Goal: Task Accomplishment & Management: Manage account settings

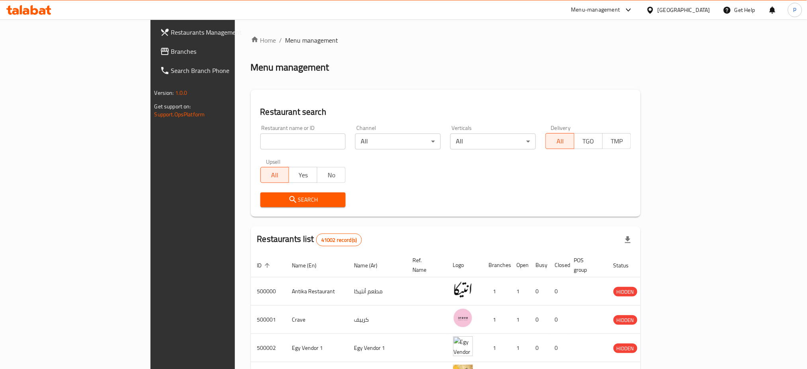
click at [260, 135] on input "search" at bounding box center [303, 141] width 86 height 16
paste input "Ashur Kitchen"
type input "Ashur Kitchen"
click button "Search" at bounding box center [303, 199] width 86 height 15
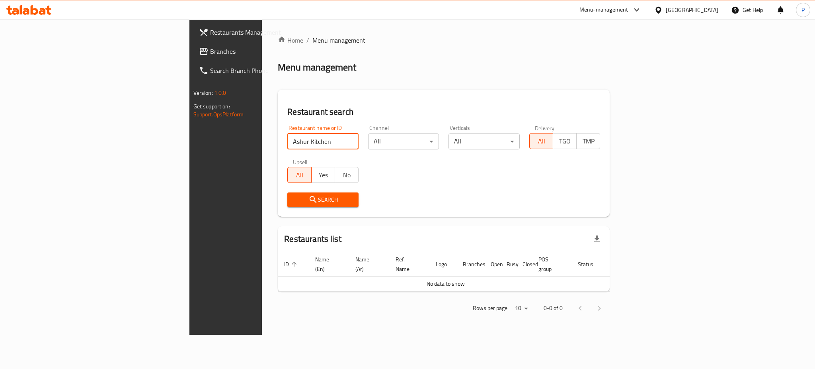
click at [719, 10] on div "[GEOGRAPHIC_DATA]" at bounding box center [686, 9] width 77 height 19
click at [705, 9] on div "[GEOGRAPHIC_DATA]" at bounding box center [692, 10] width 53 height 9
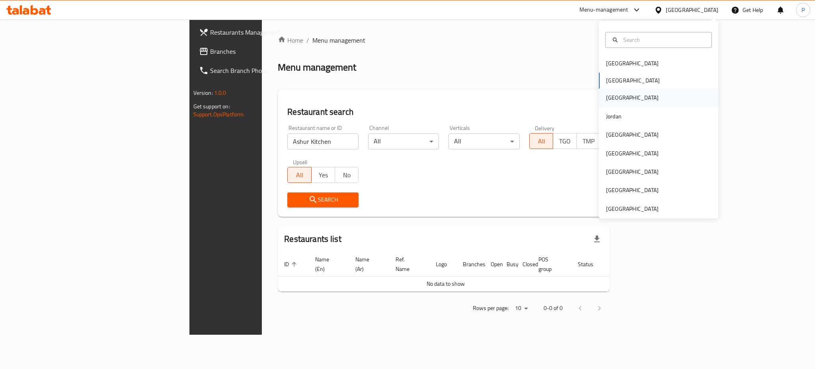
click at [612, 98] on div "[GEOGRAPHIC_DATA]" at bounding box center [632, 98] width 65 height 18
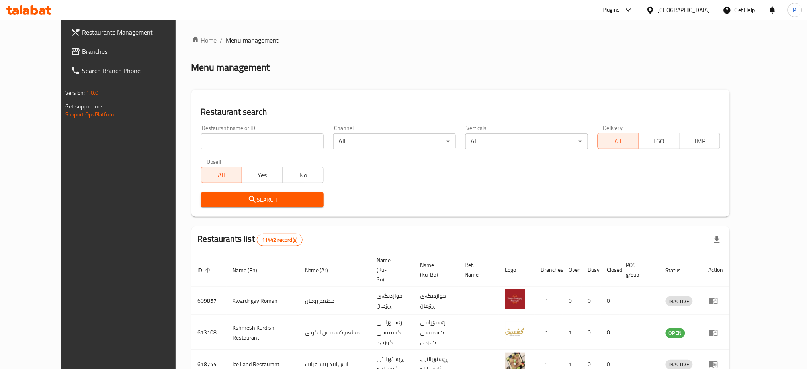
click at [197, 150] on div "Restaurant name or ID Restaurant name or ID" at bounding box center [262, 137] width 132 height 34
click at [201, 143] on input "search" at bounding box center [262, 141] width 123 height 16
paste input "Ashur Kitchen"
type input "Ashur Kitchen"
click button "Search" at bounding box center [262, 199] width 123 height 15
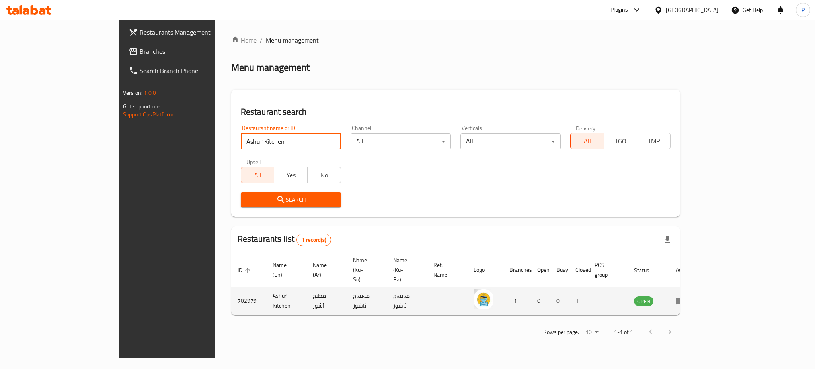
click at [686, 296] on icon "enhanced table" at bounding box center [681, 301] width 10 height 10
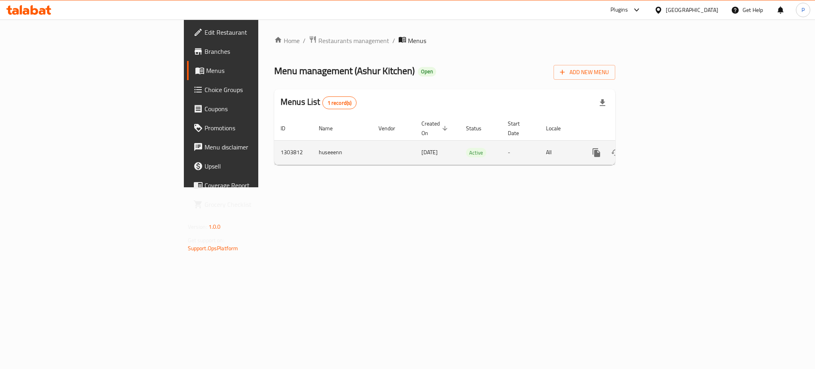
click at [664, 143] on link "enhanced table" at bounding box center [654, 152] width 19 height 19
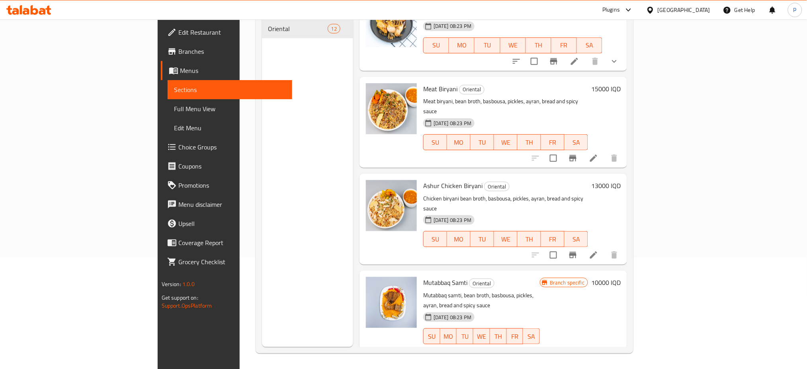
scroll to position [111, 0]
click at [711, 9] on div "[GEOGRAPHIC_DATA]" at bounding box center [678, 9] width 77 height 19
click at [706, 9] on div "[GEOGRAPHIC_DATA]" at bounding box center [684, 10] width 53 height 9
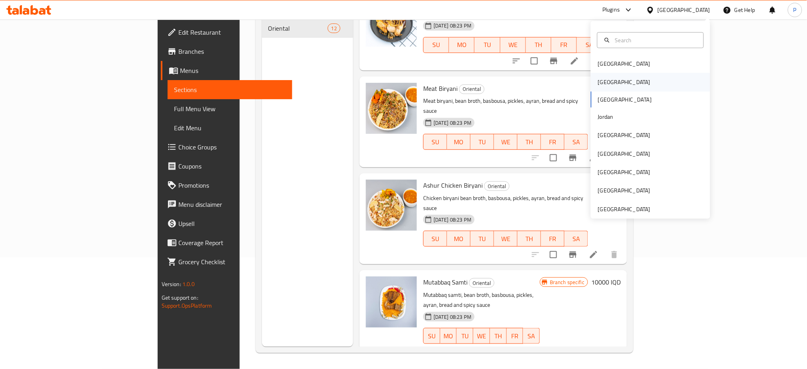
click at [625, 78] on div "[GEOGRAPHIC_DATA]" at bounding box center [650, 82] width 119 height 18
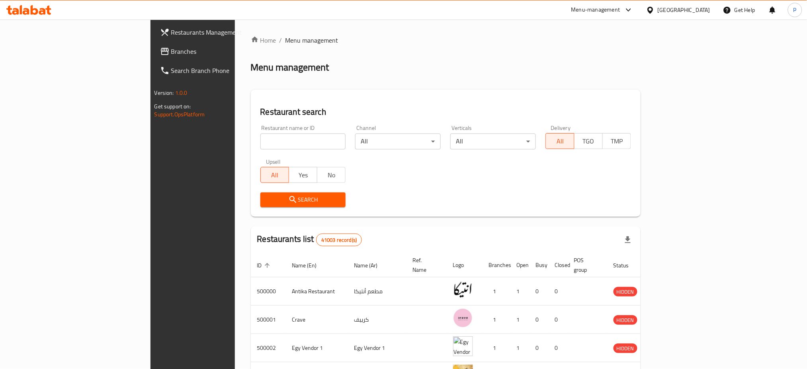
click at [260, 140] on input "search" at bounding box center [303, 141] width 86 height 16
paste input "686581"
type input "686581"
click button "Search" at bounding box center [303, 199] width 86 height 15
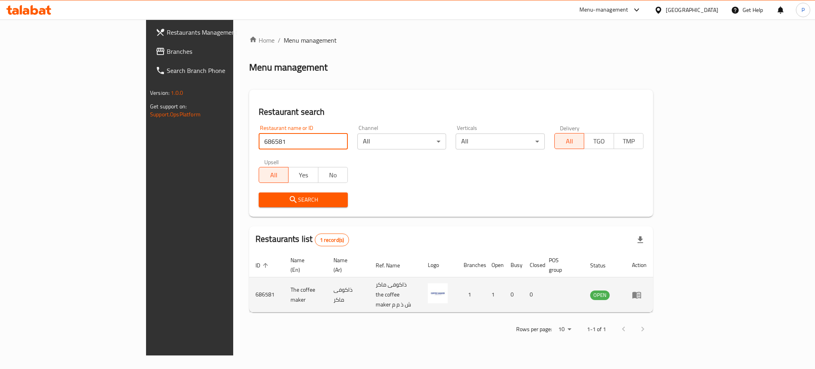
click at [641, 291] on icon "enhanced table" at bounding box center [637, 294] width 9 height 7
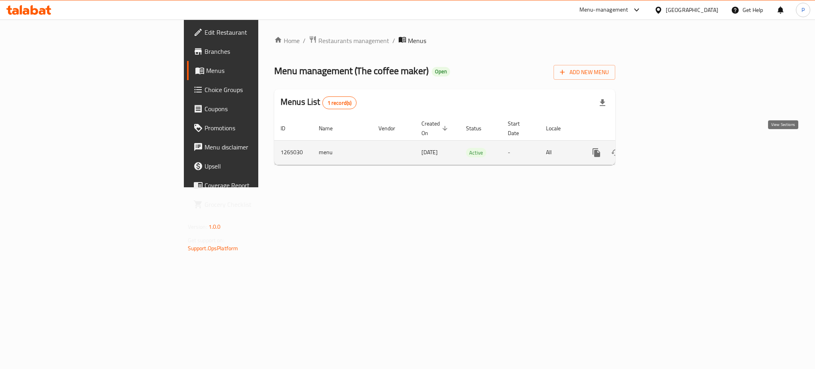
click at [659, 148] on icon "enhanced table" at bounding box center [654, 153] width 10 height 10
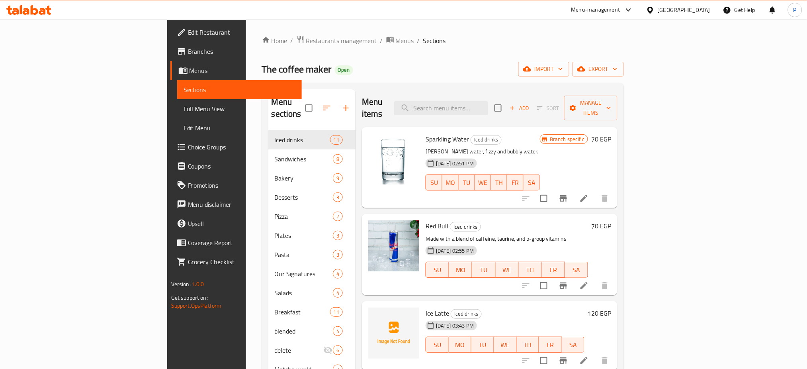
click at [375, 66] on div "The coffee maker Open import export" at bounding box center [443, 69] width 362 height 15
click at [564, 67] on icon "button" at bounding box center [561, 69] width 8 height 8
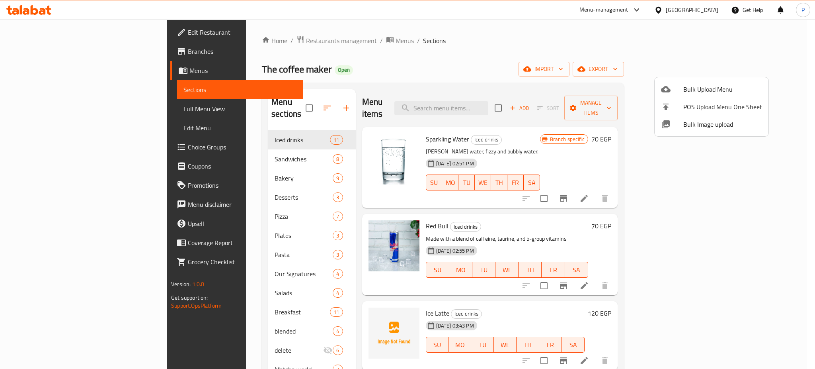
click at [711, 124] on span "Bulk Image upload" at bounding box center [723, 124] width 79 height 10
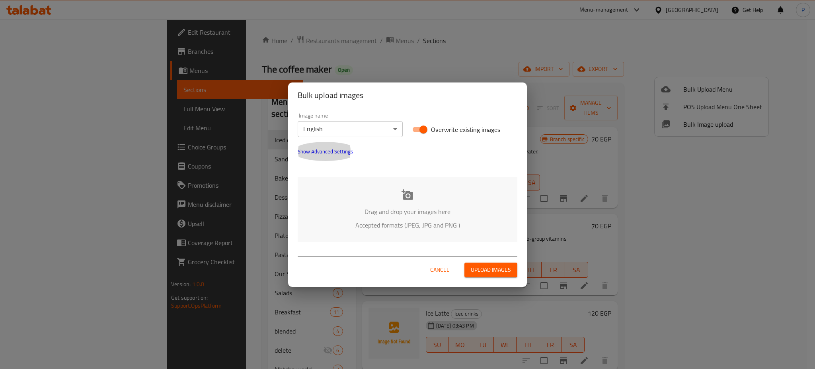
click at [334, 143] on button "Show Advanced Settings" at bounding box center [325, 151] width 65 height 19
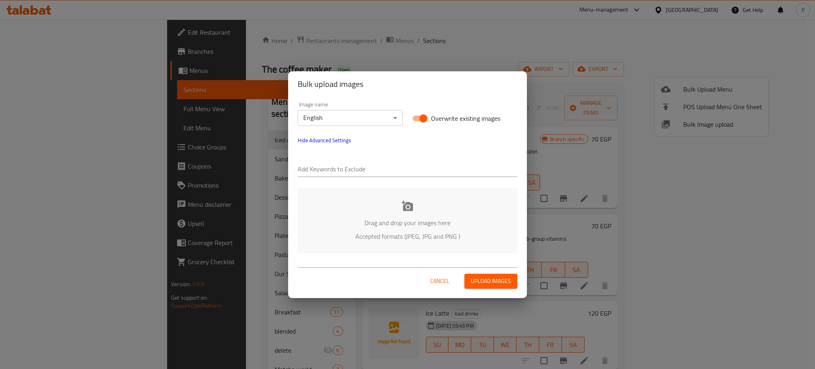
click at [335, 171] on input "text" at bounding box center [408, 169] width 220 height 13
paste input "The Coffee Maker_"
type input "The Coffee Maker_"
click at [395, 140] on div "Image name English ​ Overwrite existing images Hide Advanced Settings Add Keywo…" at bounding box center [407, 139] width 229 height 85
click at [377, 177] on div at bounding box center [440, 170] width 155 height 16
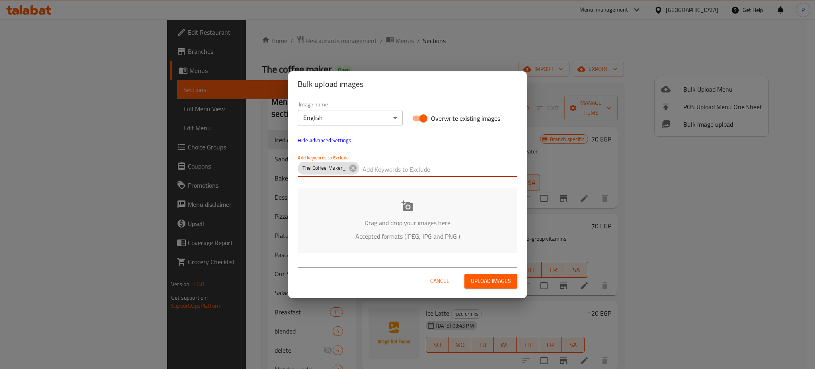
paste input "_Romel"
type input "_Romel"
click at [391, 218] on p "Drag and drop your images here" at bounding box center [408, 223] width 196 height 10
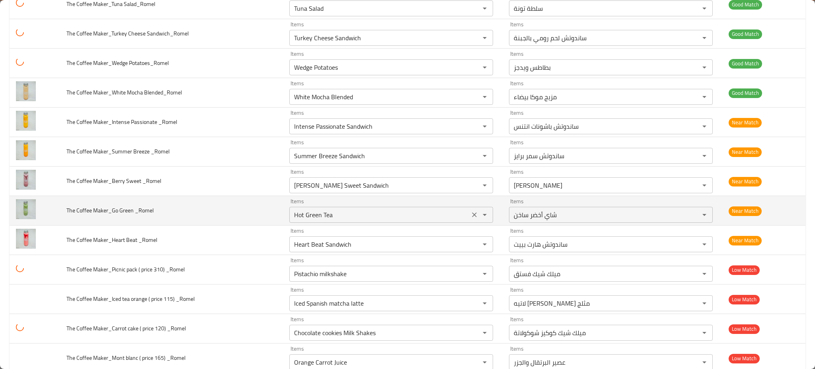
scroll to position [1980, 0]
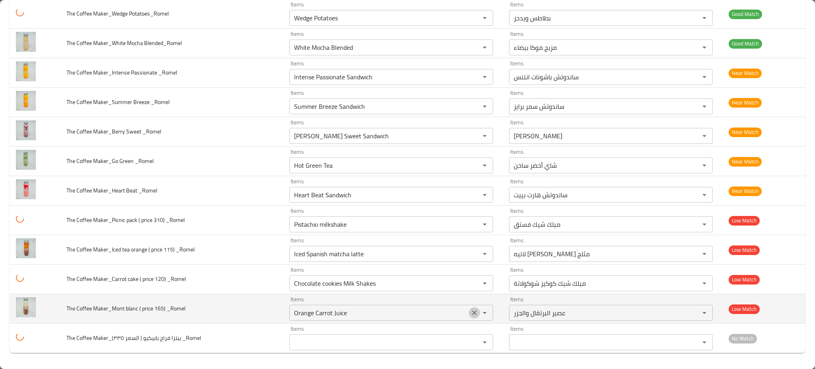
click at [472, 311] on icon "Clear" at bounding box center [474, 312] width 5 height 5
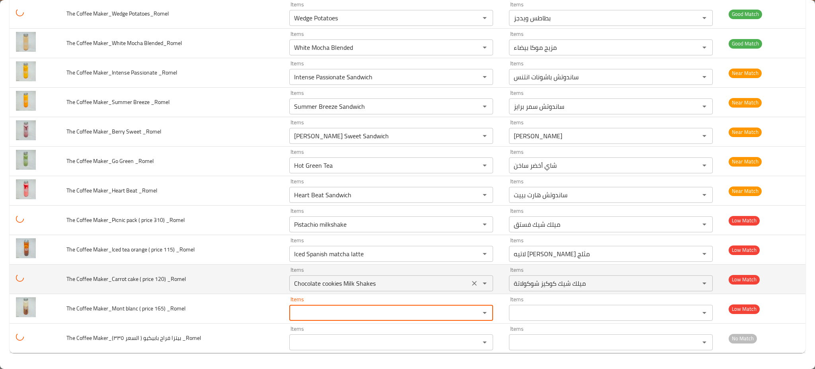
click at [471, 284] on icon "Clear" at bounding box center [475, 283] width 8 height 8
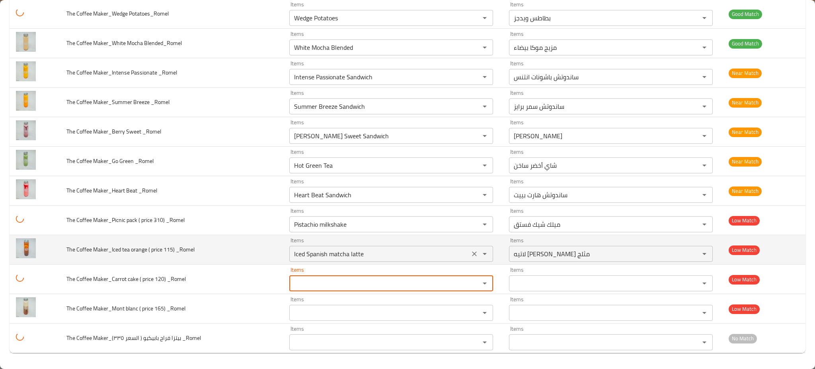
click at [471, 252] on icon "Clear" at bounding box center [475, 254] width 8 height 8
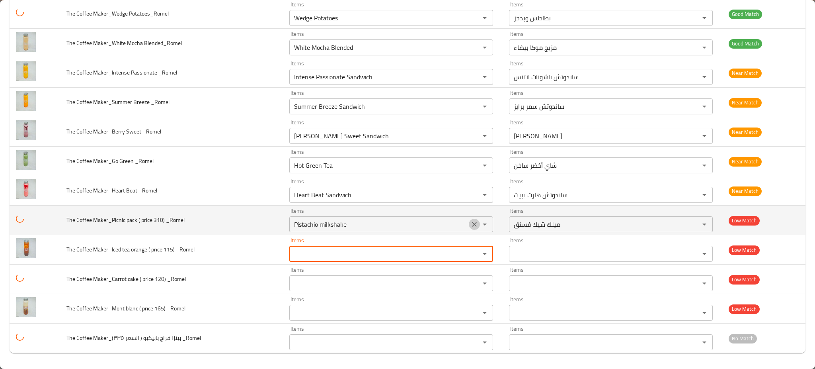
click at [471, 221] on icon "Clear" at bounding box center [475, 224] width 8 height 8
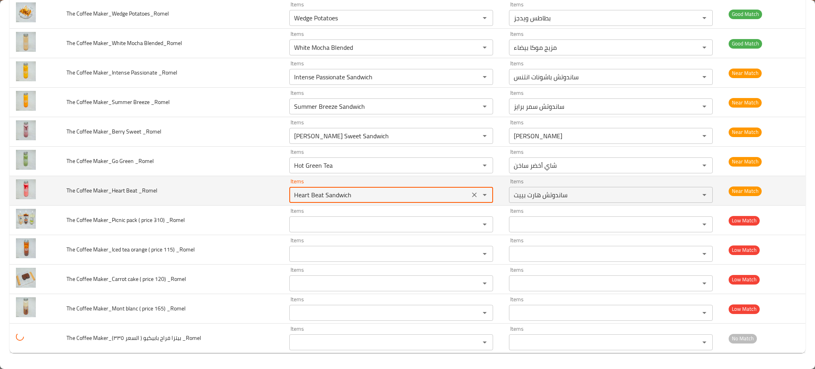
drag, startPoint x: 313, startPoint y: 195, endPoint x: 275, endPoint y: 194, distance: 37.8
click at [275, 194] on tr "The Coffee Maker_Heart Beat _Romel Items Heart Beat Sandwich Items Items ساندوت…" at bounding box center [408, 190] width 796 height 29
click at [326, 196] on _Romel "Heart Beat Sandwich" at bounding box center [380, 194] width 176 height 11
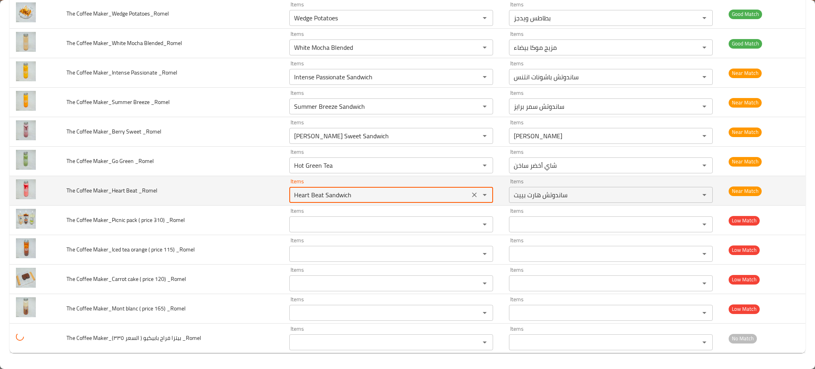
paste _Romel "enhanced table"
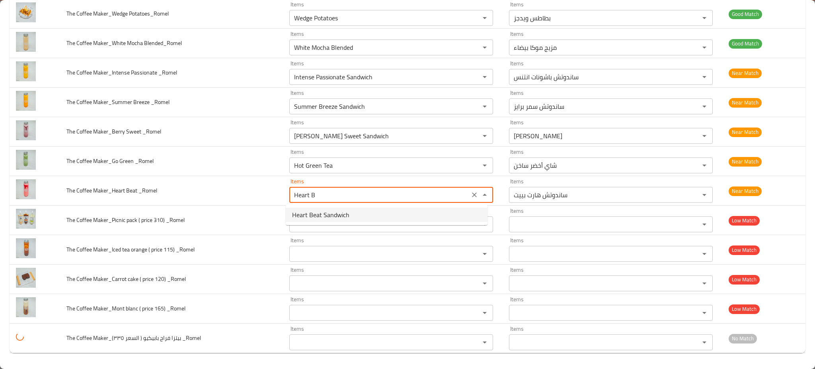
type _Romel "Heart Beat Sandwich"
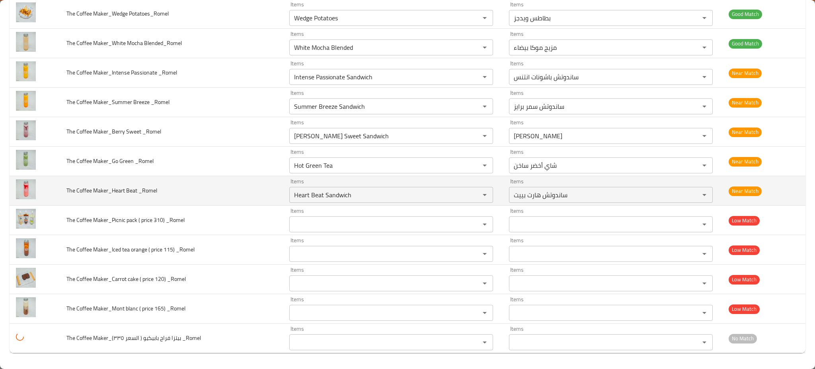
click at [265, 191] on td "The Coffee Maker_Heart Beat _Romel" at bounding box center [171, 190] width 223 height 29
click at [471, 195] on icon "Clear" at bounding box center [475, 195] width 8 height 8
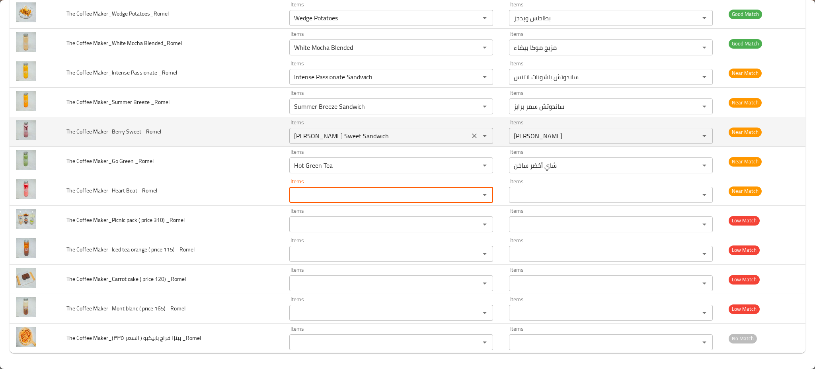
click at [471, 133] on icon "Clear" at bounding box center [475, 136] width 8 height 8
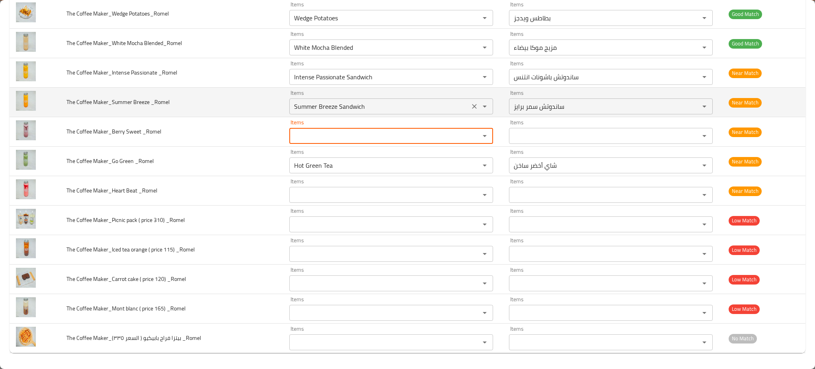
click at [471, 104] on icon "Clear" at bounding box center [475, 106] width 8 height 8
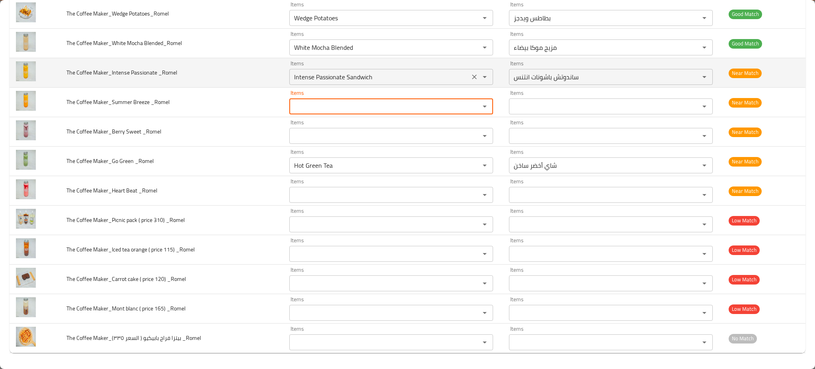
click at [471, 74] on icon "Clear" at bounding box center [475, 77] width 8 height 8
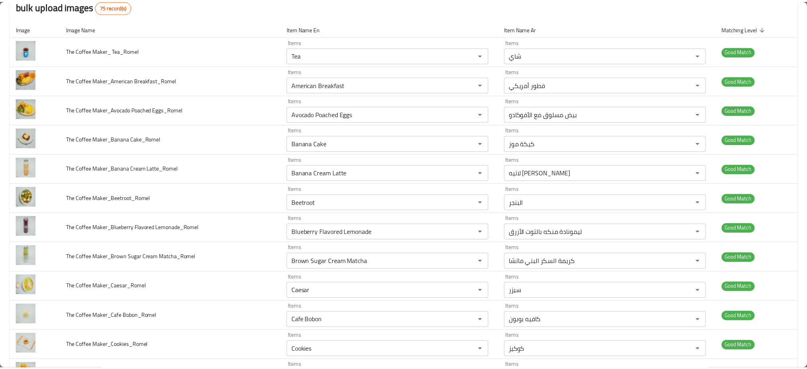
scroll to position [0, 0]
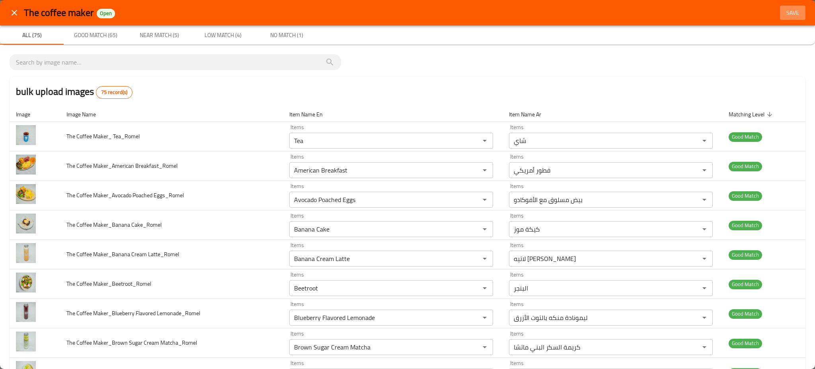
click at [784, 12] on span "Save" at bounding box center [792, 13] width 19 height 10
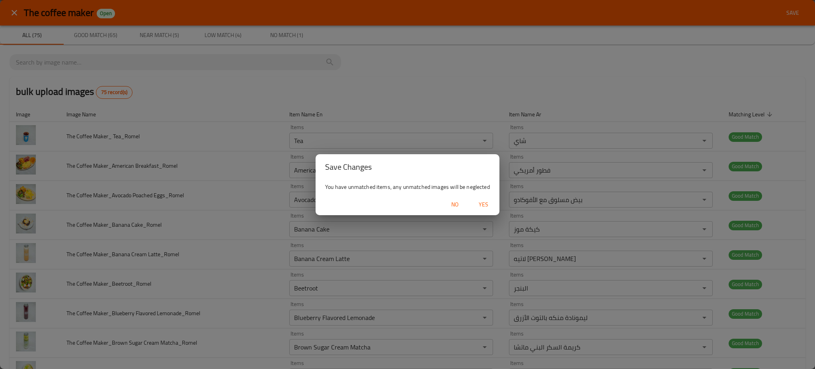
click at [485, 203] on span "Yes" at bounding box center [483, 204] width 19 height 10
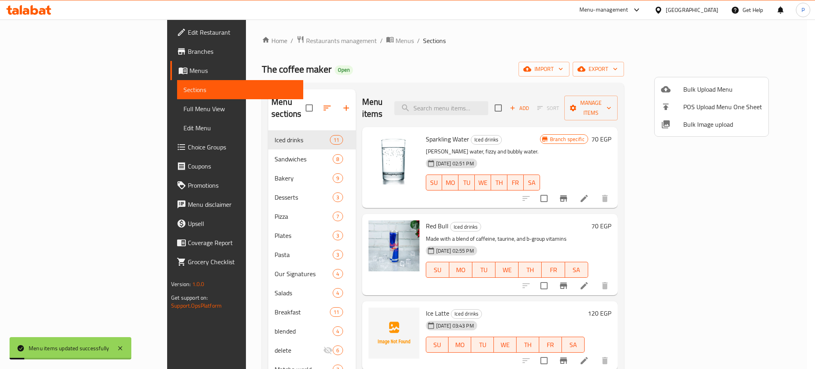
click at [276, 181] on div at bounding box center [407, 184] width 815 height 369
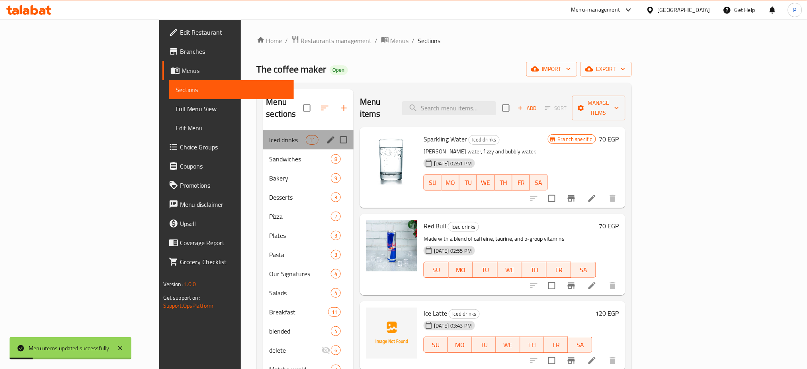
click at [263, 134] on div "Iced drinks 11" at bounding box center [308, 139] width 91 height 19
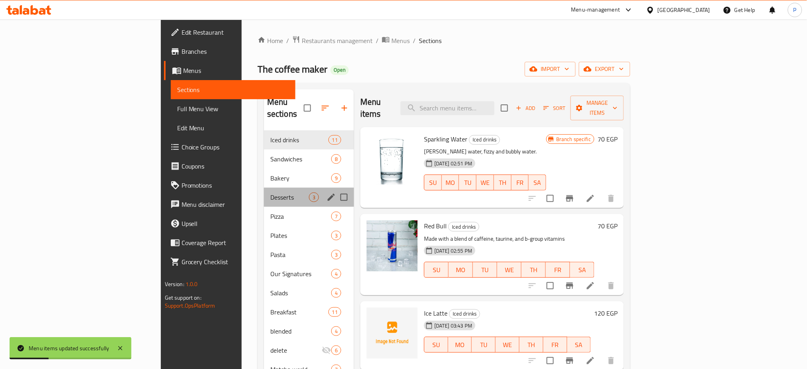
click at [264, 187] on div "Desserts 3" at bounding box center [309, 196] width 90 height 19
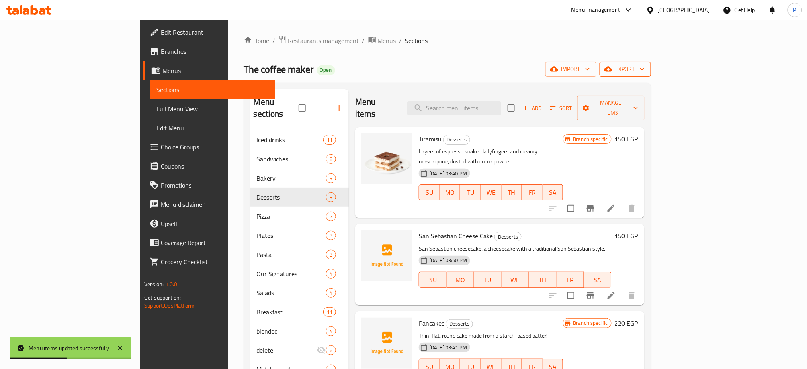
click at [645, 70] on span "export" at bounding box center [625, 69] width 39 height 10
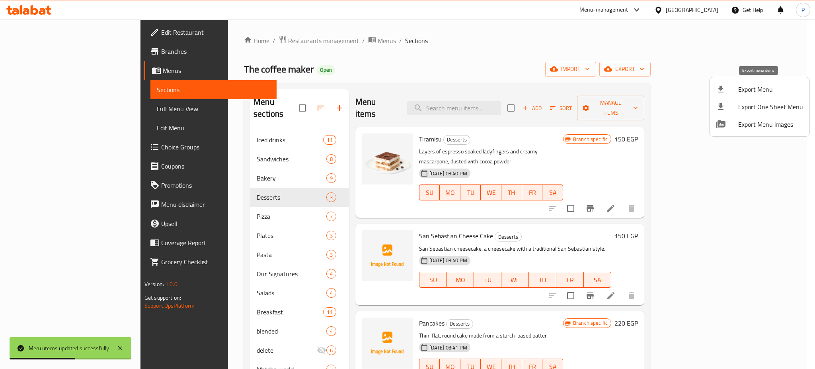
click at [749, 92] on span "Export Menu" at bounding box center [770, 89] width 65 height 10
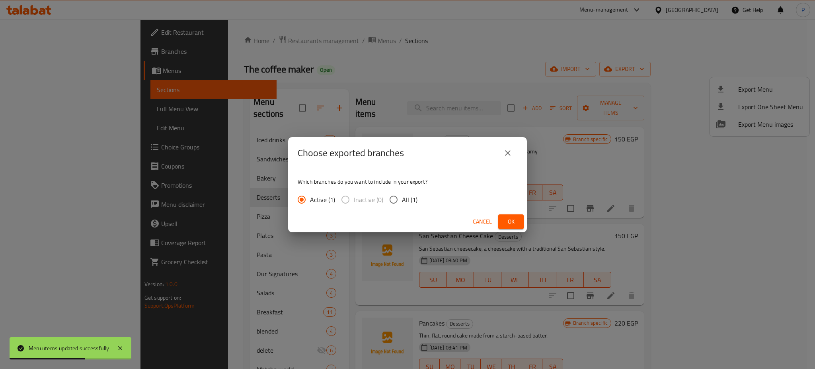
click at [404, 203] on span "All (1)" at bounding box center [410, 200] width 16 height 10
click at [402, 203] on input "All (1)" at bounding box center [393, 199] width 17 height 17
radio input "true"
click at [511, 223] on span "Ok" at bounding box center [511, 222] width 13 height 10
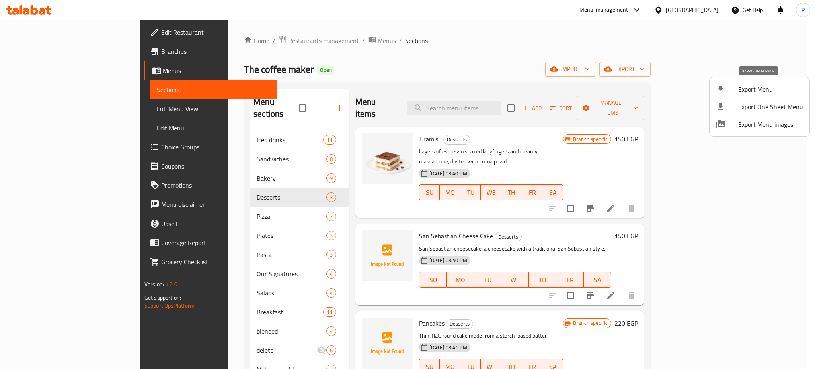
click at [763, 93] on span "Export Menu" at bounding box center [770, 89] width 65 height 10
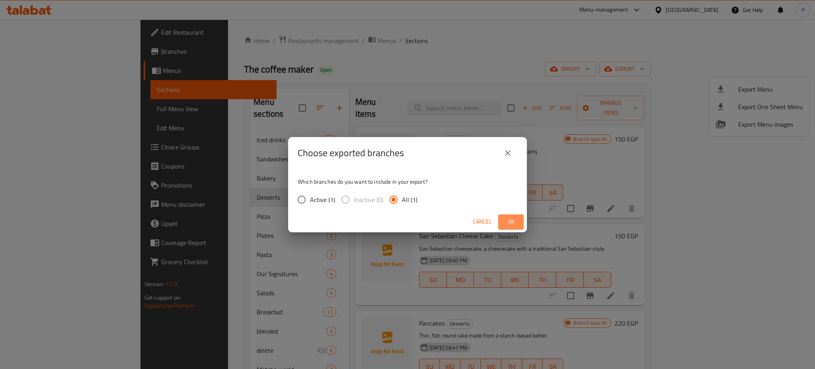
click at [510, 219] on span "Ok" at bounding box center [511, 222] width 13 height 10
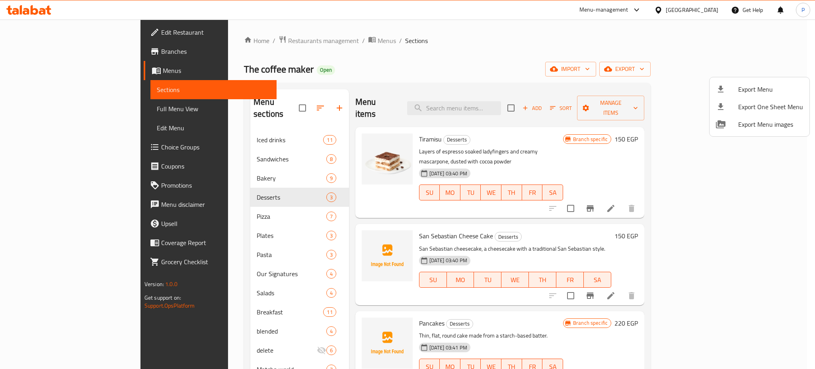
click at [254, 123] on div at bounding box center [407, 184] width 815 height 369
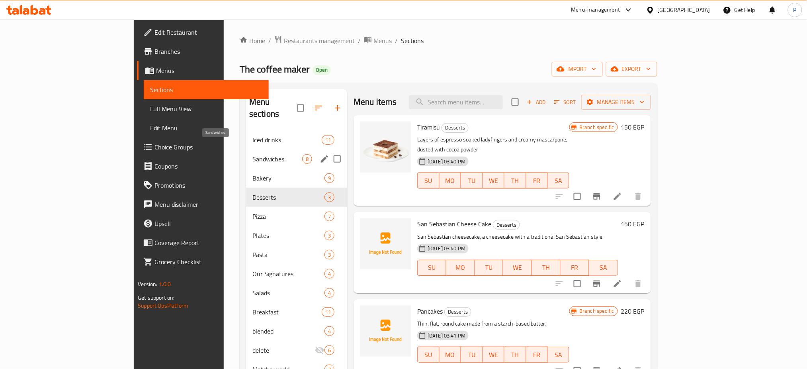
click at [252, 154] on span "Sandwiches" at bounding box center [277, 159] width 50 height 10
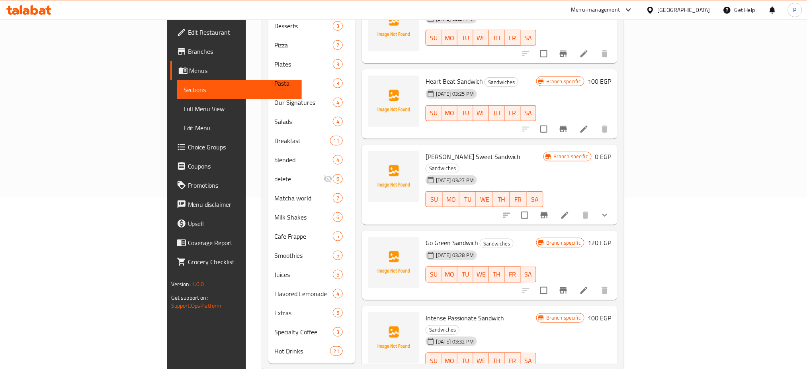
scroll to position [176, 0]
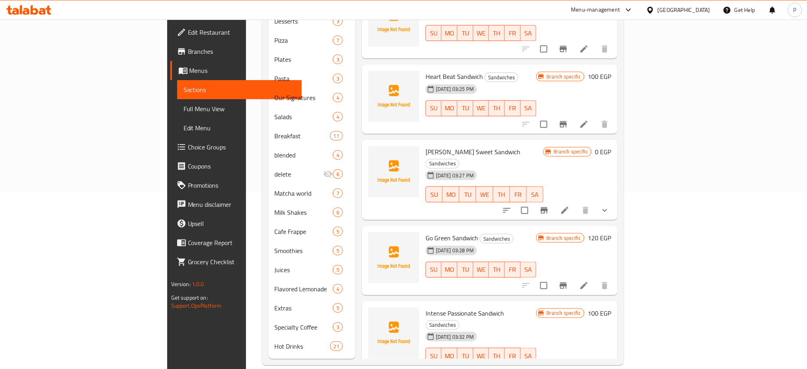
click at [704, 10] on div "[GEOGRAPHIC_DATA]" at bounding box center [684, 10] width 53 height 9
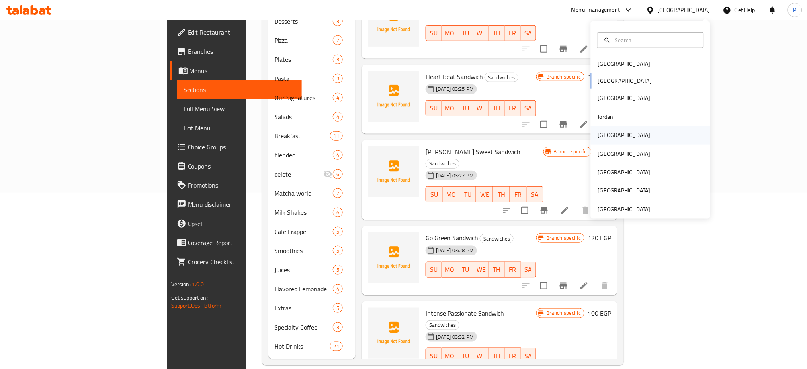
click at [602, 133] on div "[GEOGRAPHIC_DATA]" at bounding box center [624, 135] width 53 height 9
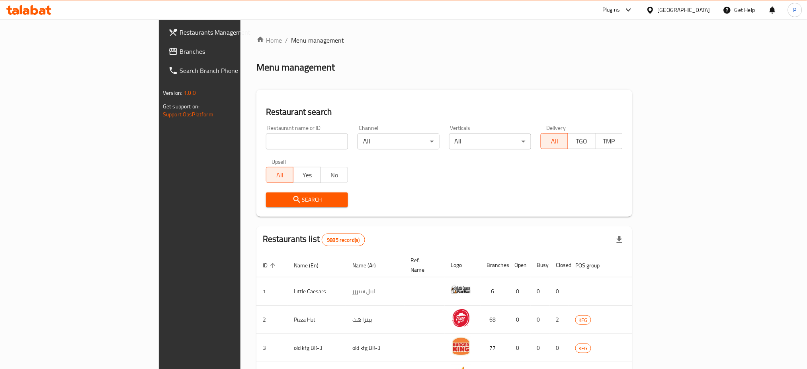
click at [266, 142] on input "search" at bounding box center [307, 141] width 82 height 16
paste input "good da"
type input "good da"
click button "Search" at bounding box center [307, 199] width 82 height 15
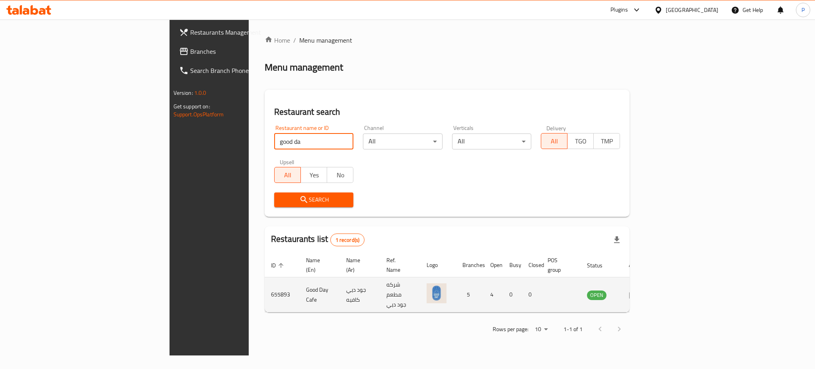
click at [623, 280] on td "OPEN" at bounding box center [602, 294] width 42 height 35
click at [644, 290] on link "enhanced table" at bounding box center [636, 295] width 15 height 10
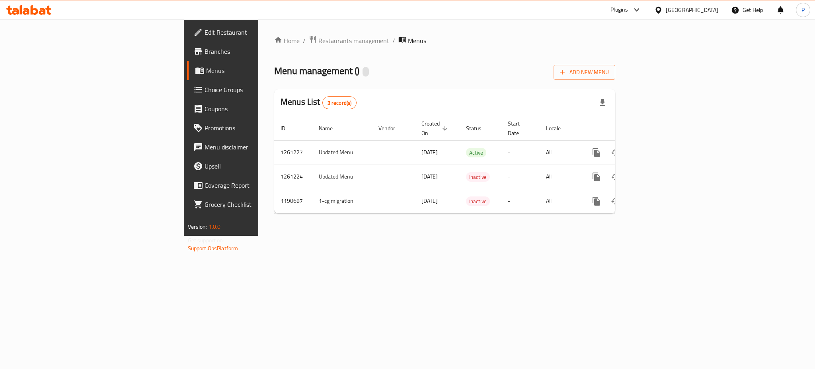
click at [205, 27] on span "Edit Restaurant" at bounding box center [259, 32] width 109 height 10
